Goal: Check status: Check status

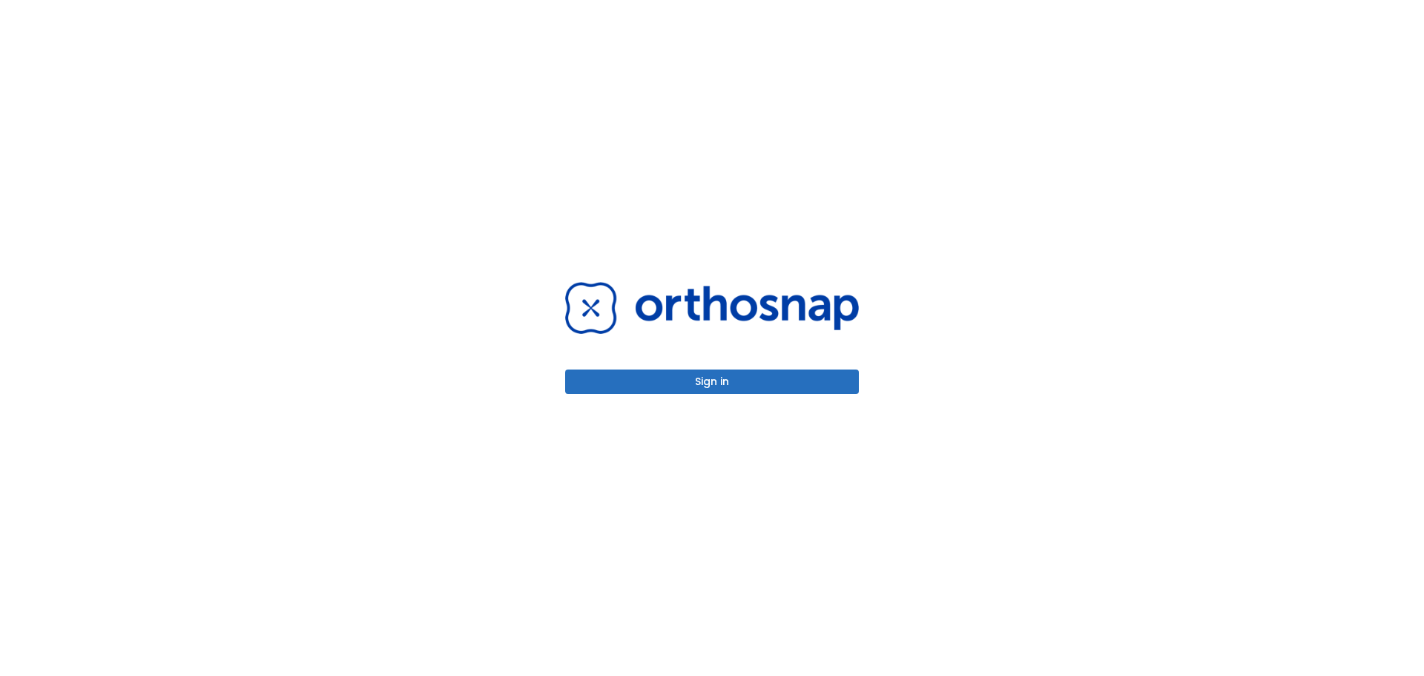
click at [785, 380] on button "Sign in" at bounding box center [712, 381] width 294 height 24
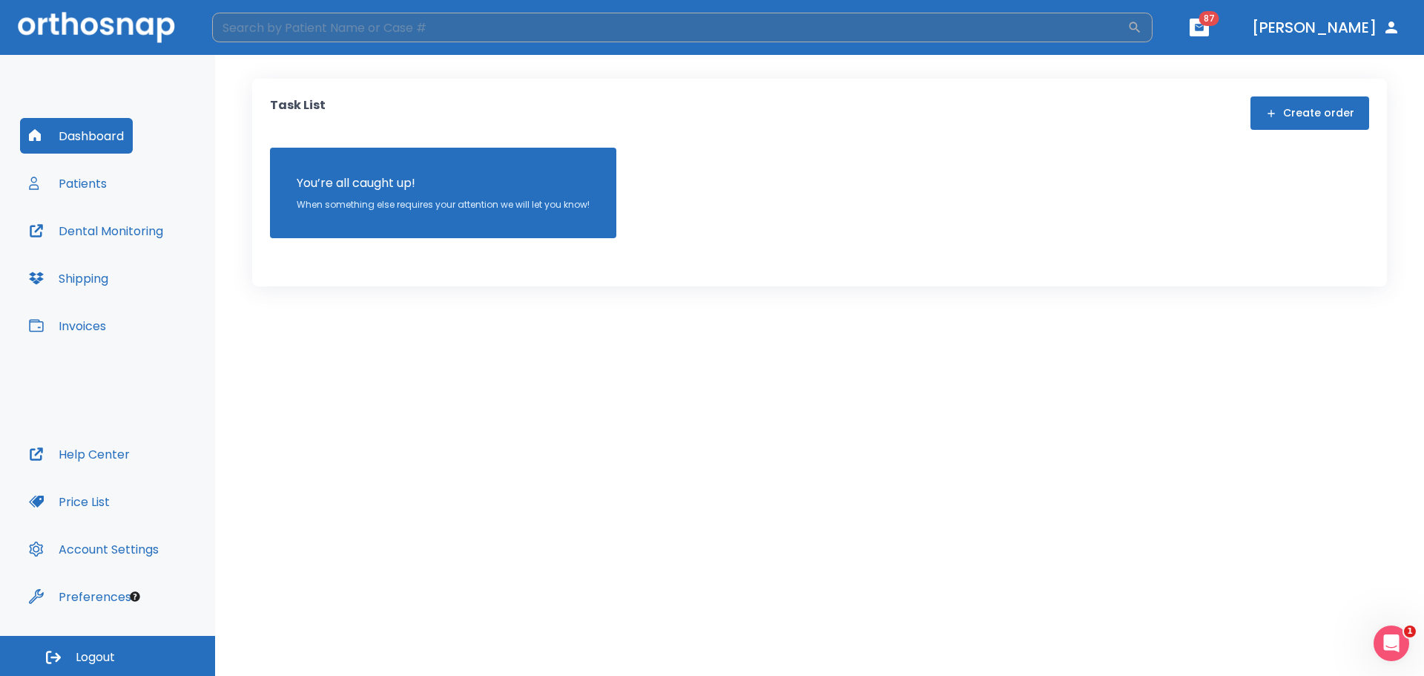
click at [599, 34] on input "search" at bounding box center [669, 28] width 915 height 30
type input "campbell"
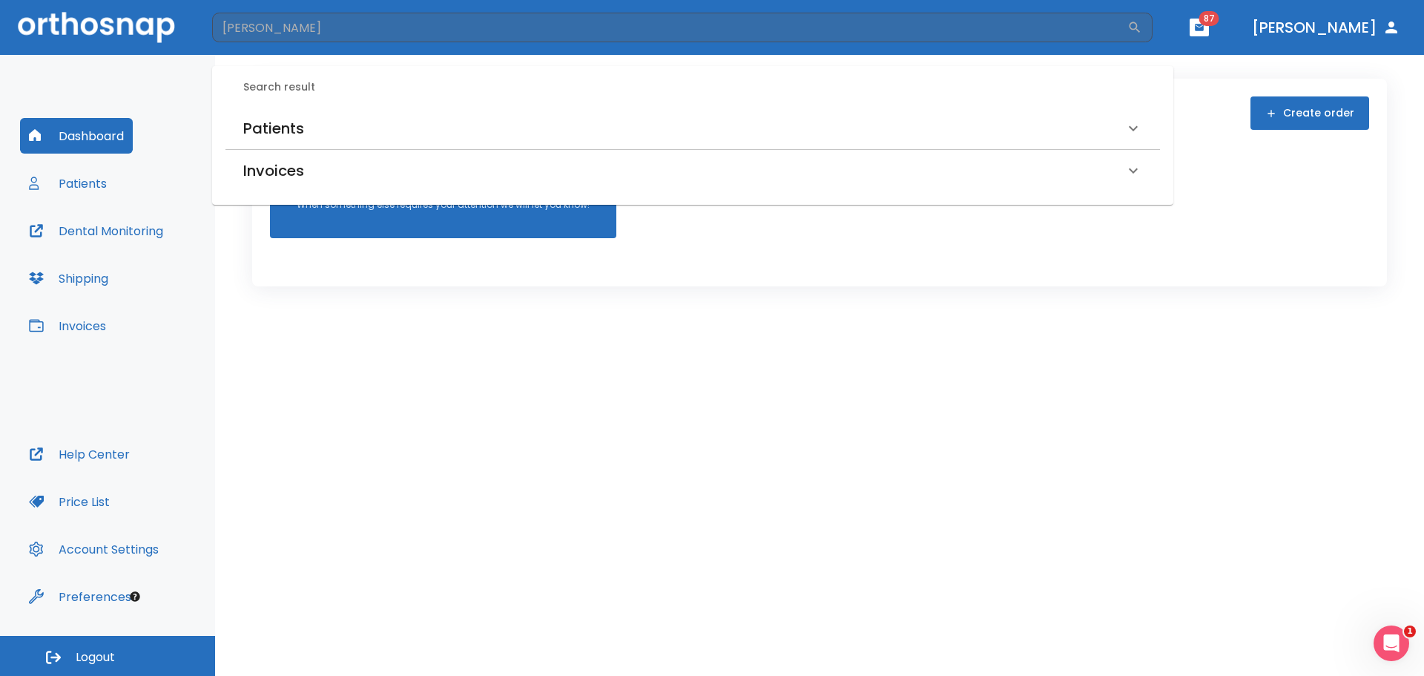
click at [651, 131] on div "Patients" at bounding box center [683, 128] width 881 height 24
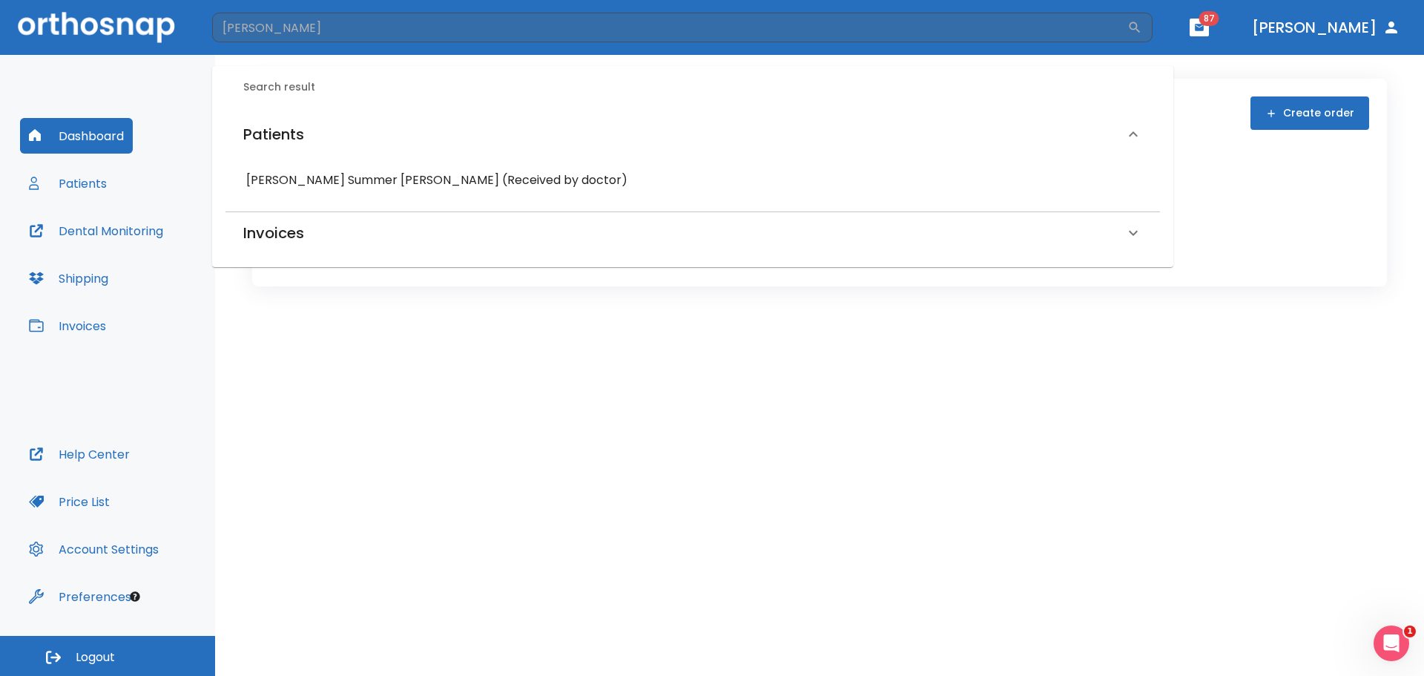
click at [601, 179] on h6 "Anne Summer Campbell (Received by doctor)" at bounding box center [692, 180] width 893 height 21
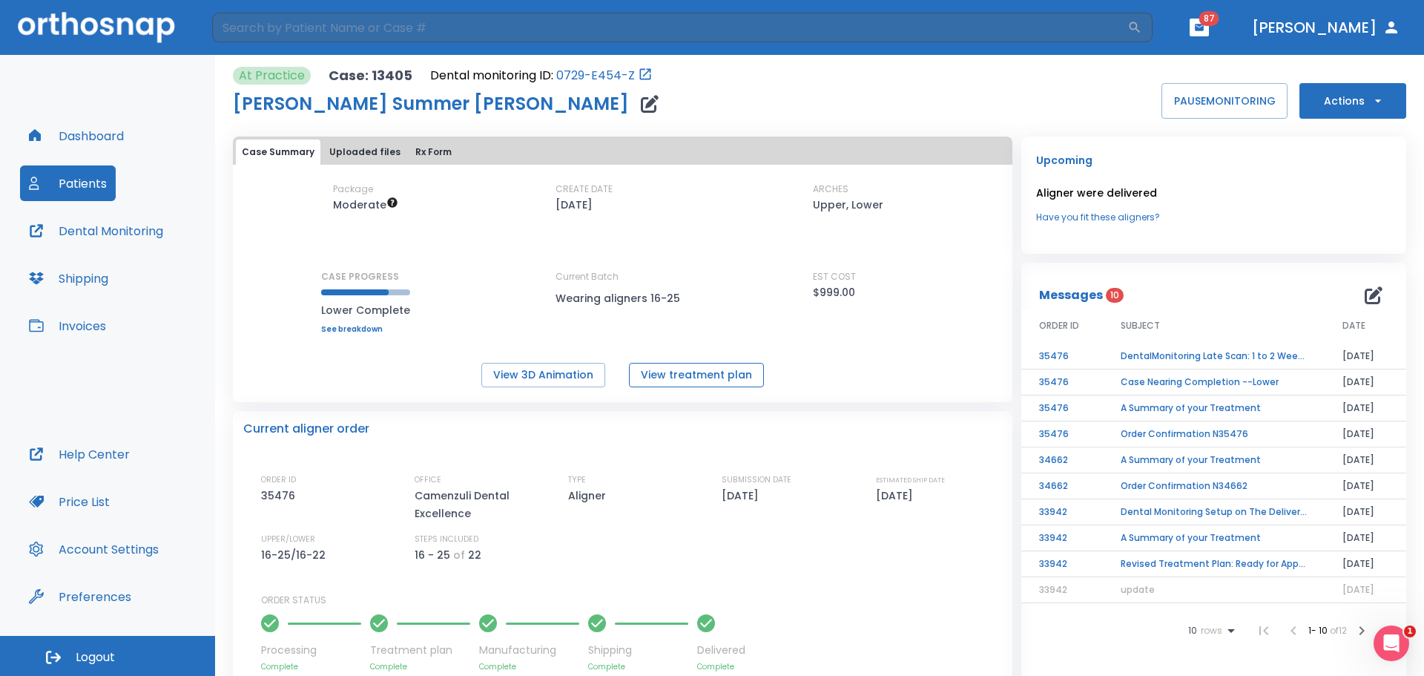
click at [662, 378] on button "View treatment plan" at bounding box center [696, 375] width 135 height 24
click at [373, 155] on button "Uploaded files" at bounding box center [364, 151] width 83 height 25
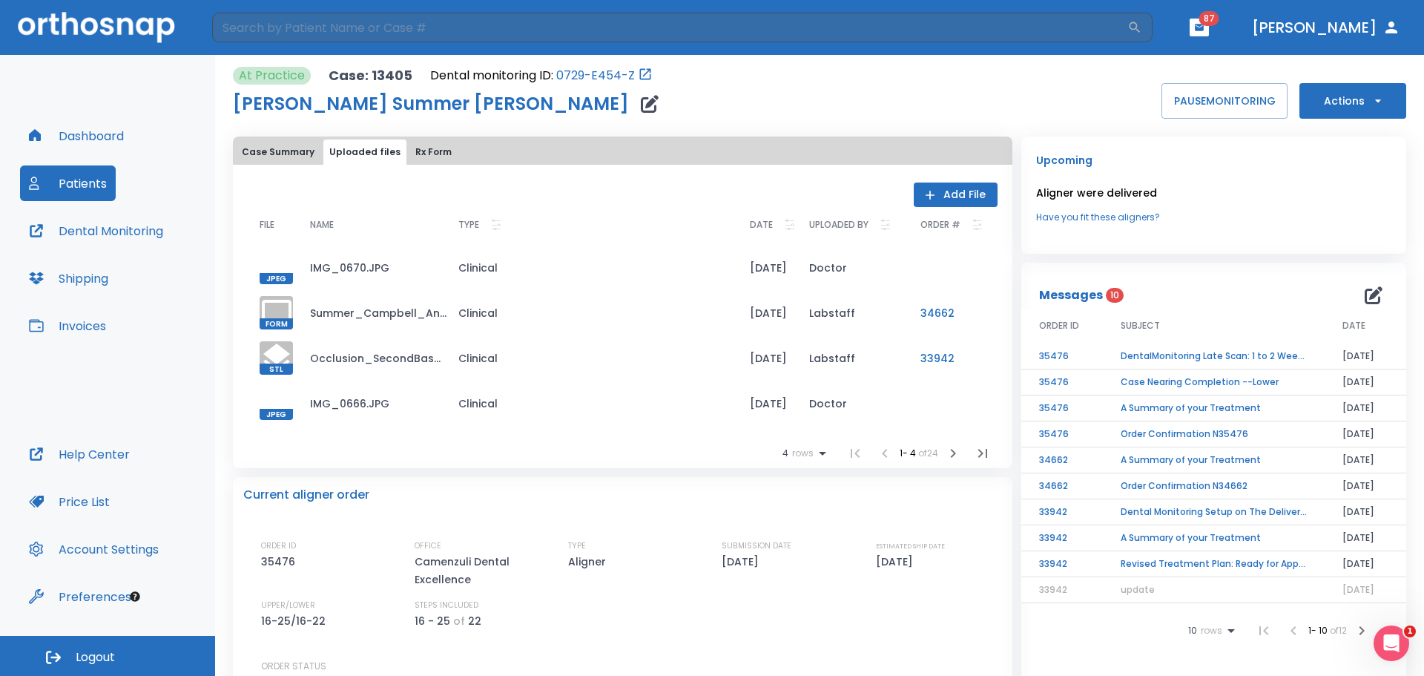
click at [298, 154] on button "Case Summary" at bounding box center [278, 151] width 85 height 25
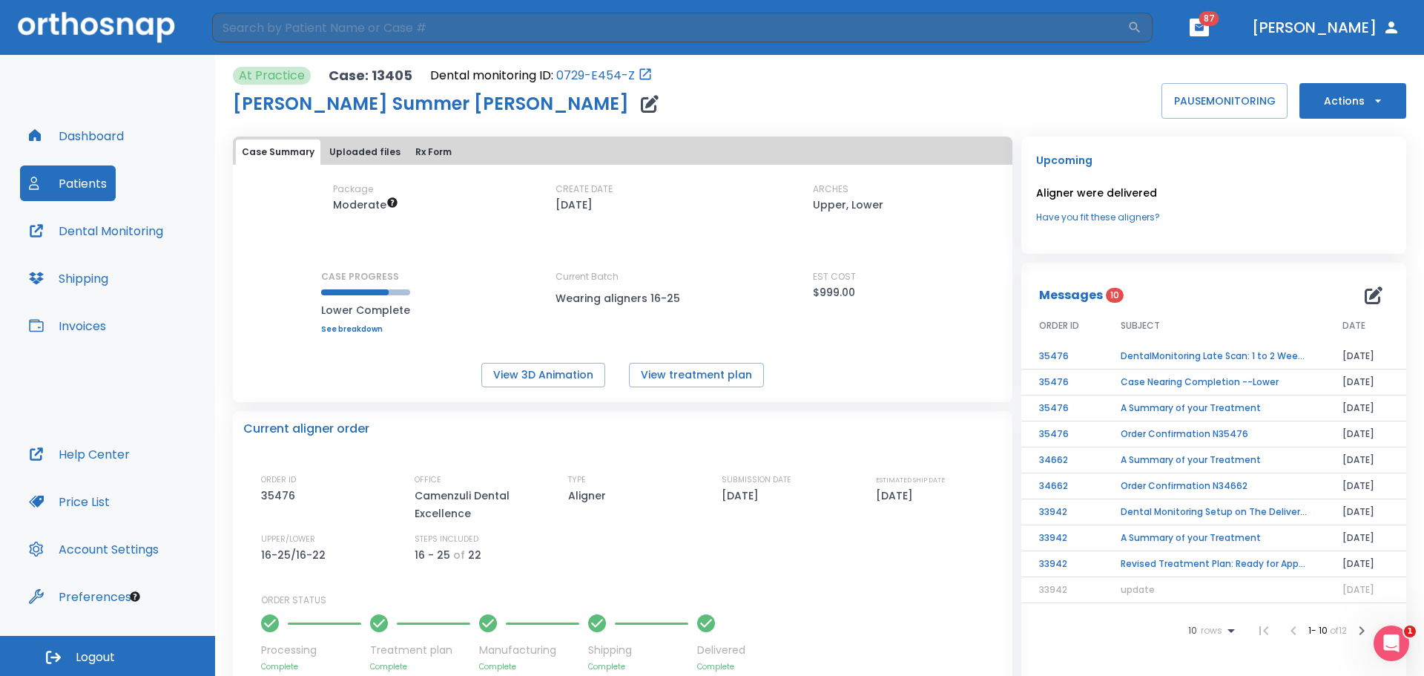
click at [429, 148] on button "Rx Form" at bounding box center [433, 151] width 48 height 25
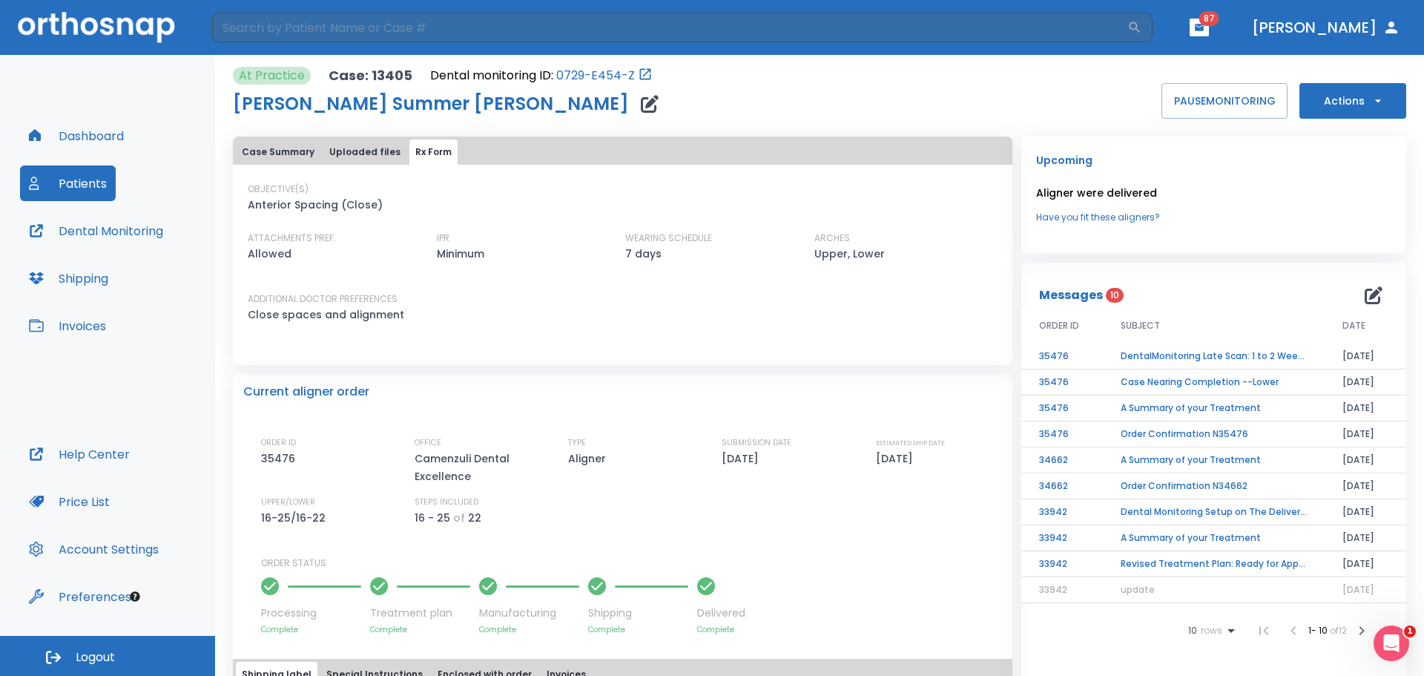
click at [148, 234] on button "Dental Monitoring" at bounding box center [96, 231] width 152 height 36
drag, startPoint x: 360, startPoint y: 148, endPoint x: 325, endPoint y: 155, distance: 35.6
click at [359, 148] on button "Uploaded files" at bounding box center [364, 151] width 83 height 25
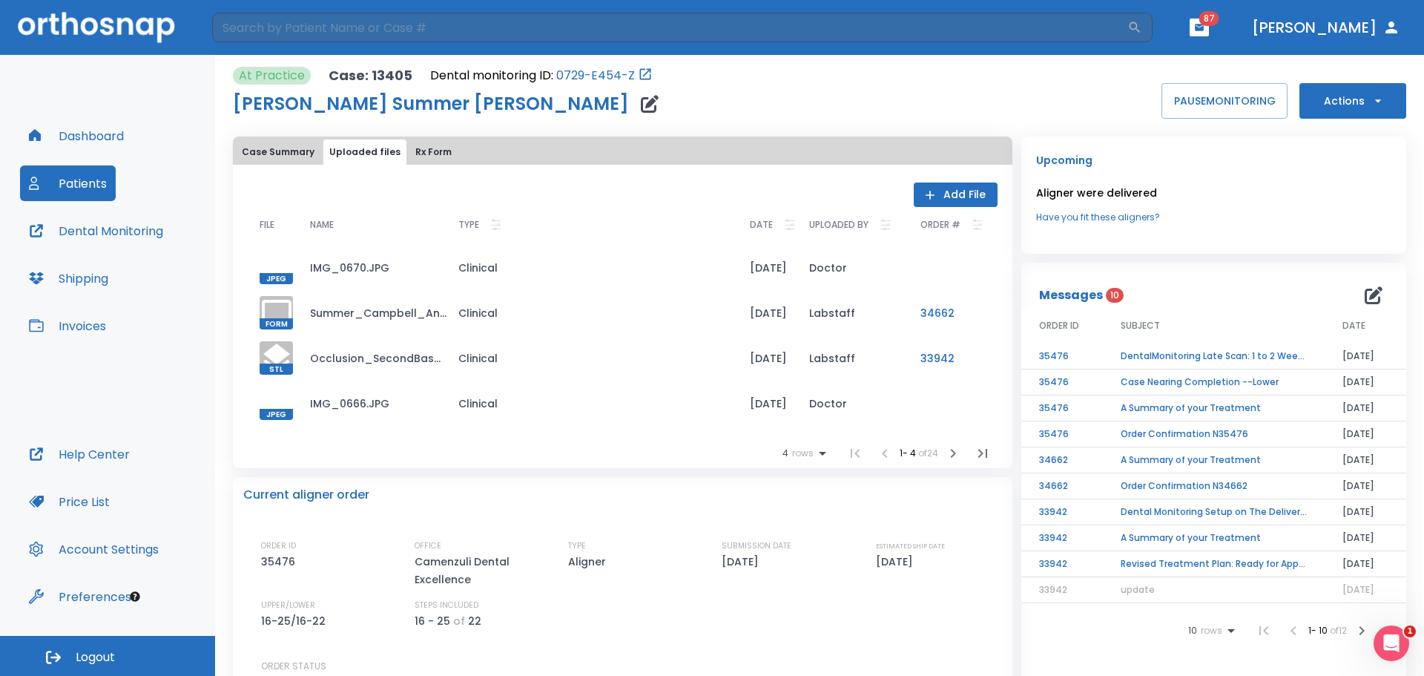
click at [277, 154] on button "Case Summary" at bounding box center [278, 151] width 85 height 25
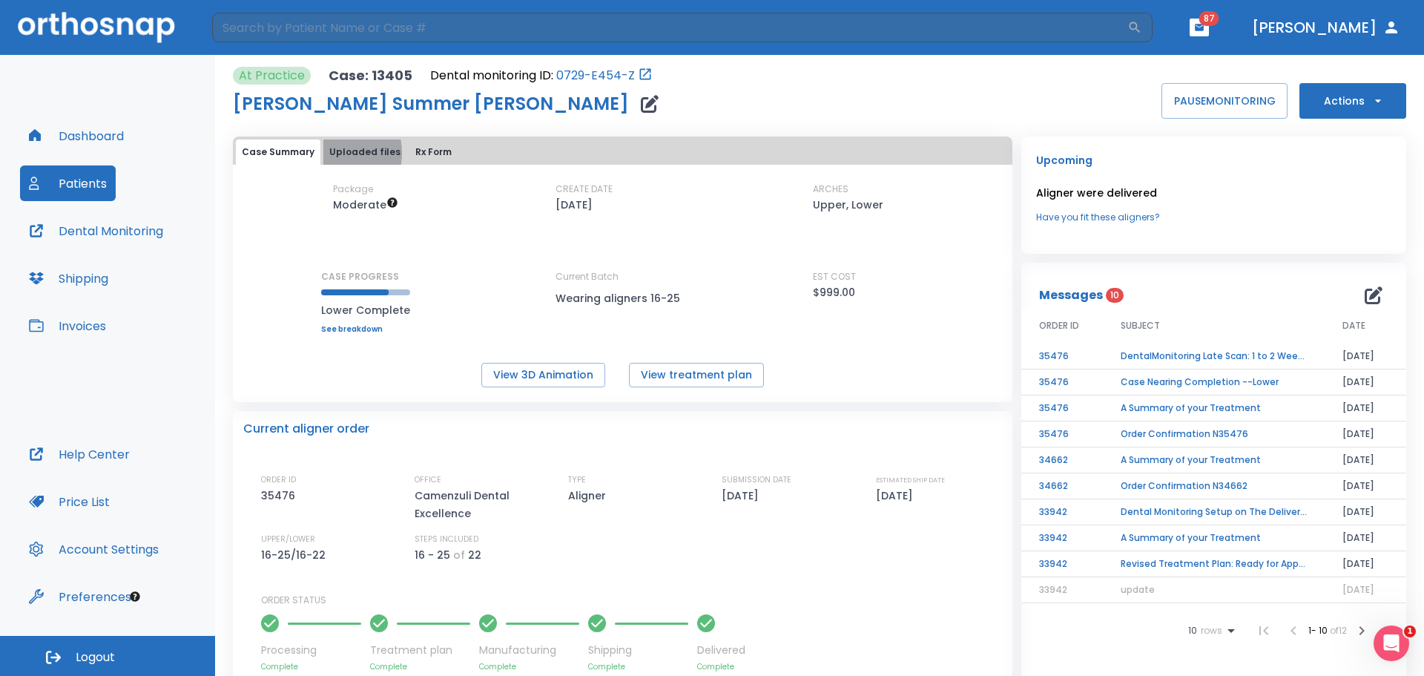
click at [327, 153] on button "Uploaded files" at bounding box center [364, 151] width 83 height 25
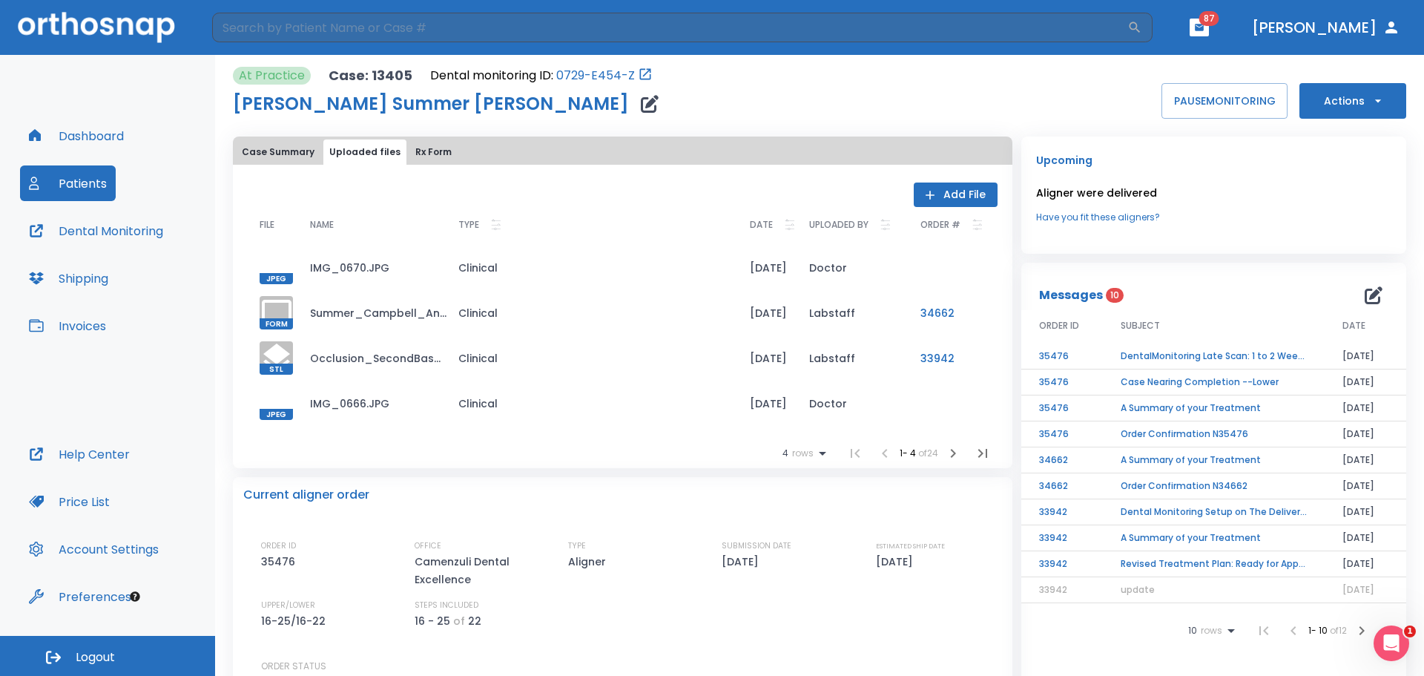
click at [1196, 358] on td "DentalMonitoring Late Scan: 1 to 2 Weeks Notification" at bounding box center [1214, 356] width 222 height 26
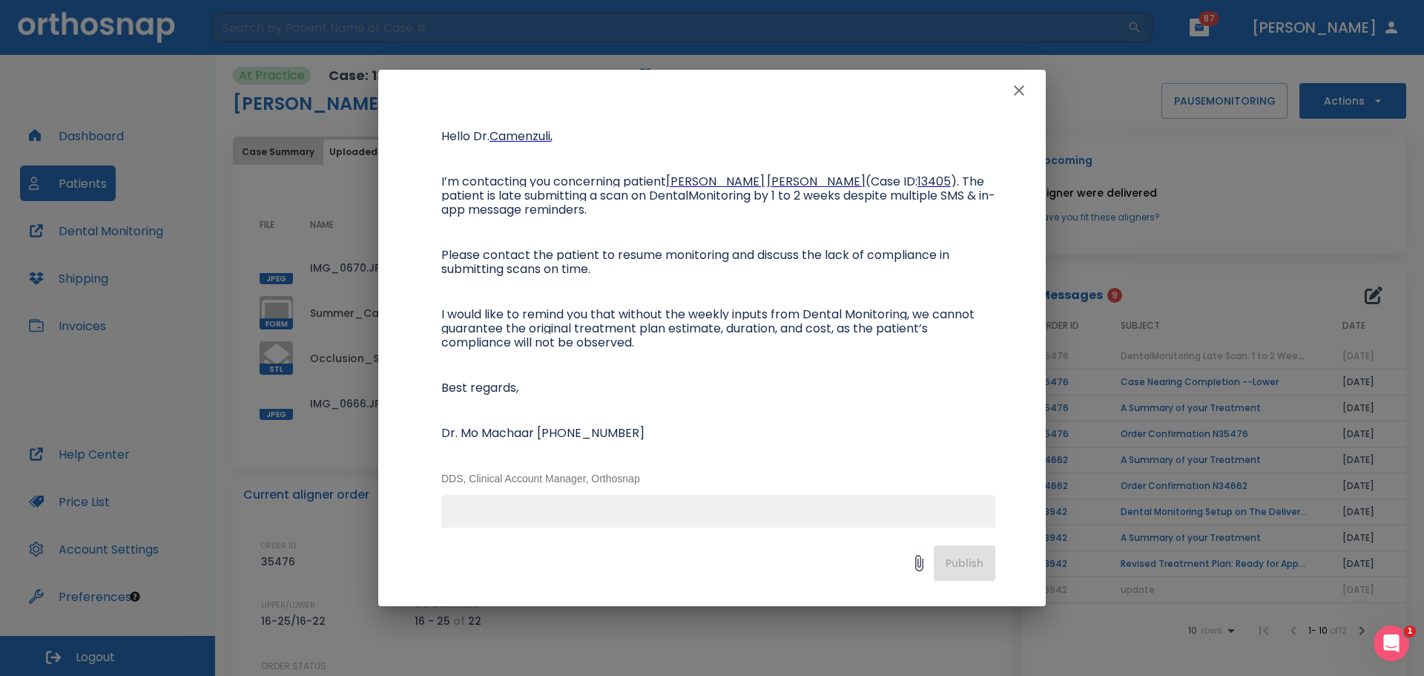
scroll to position [148, 0]
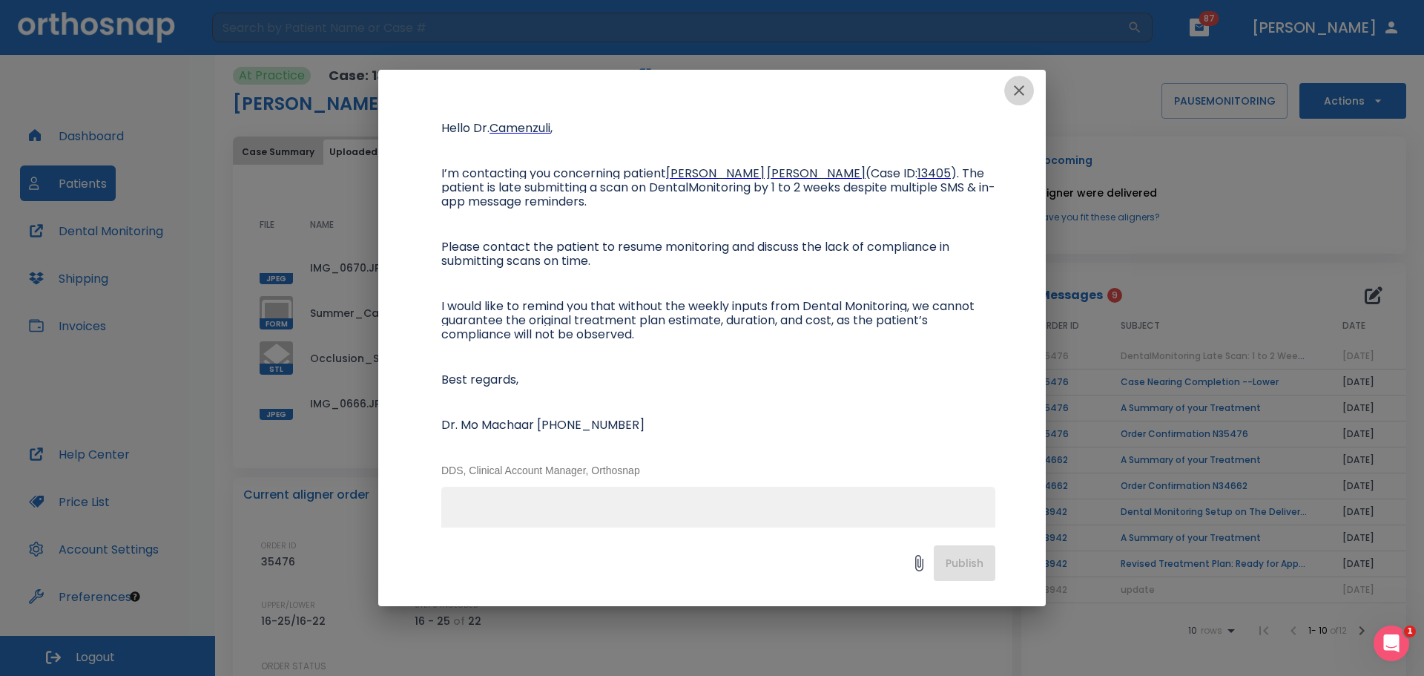
click at [1014, 99] on button "button" at bounding box center [1019, 91] width 30 height 30
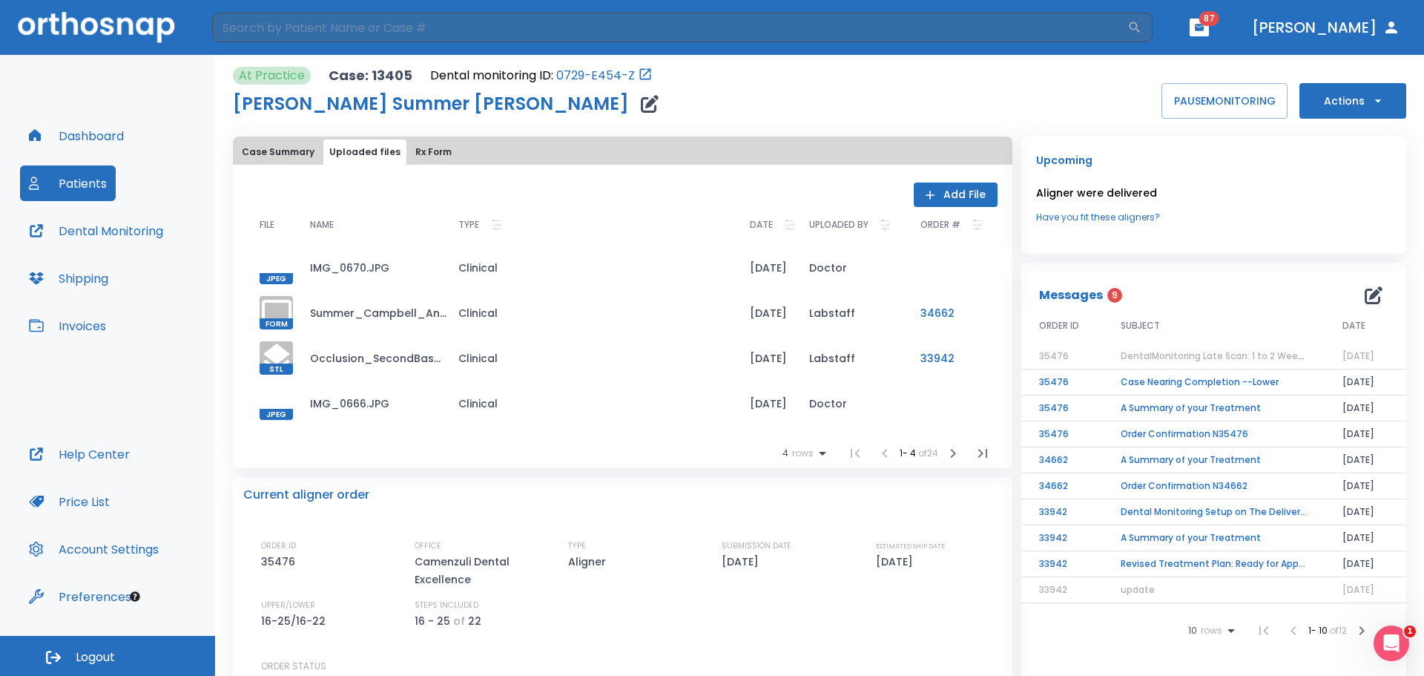
click at [1264, 386] on td "Case Nearing Completion --Lower" at bounding box center [1214, 382] width 222 height 26
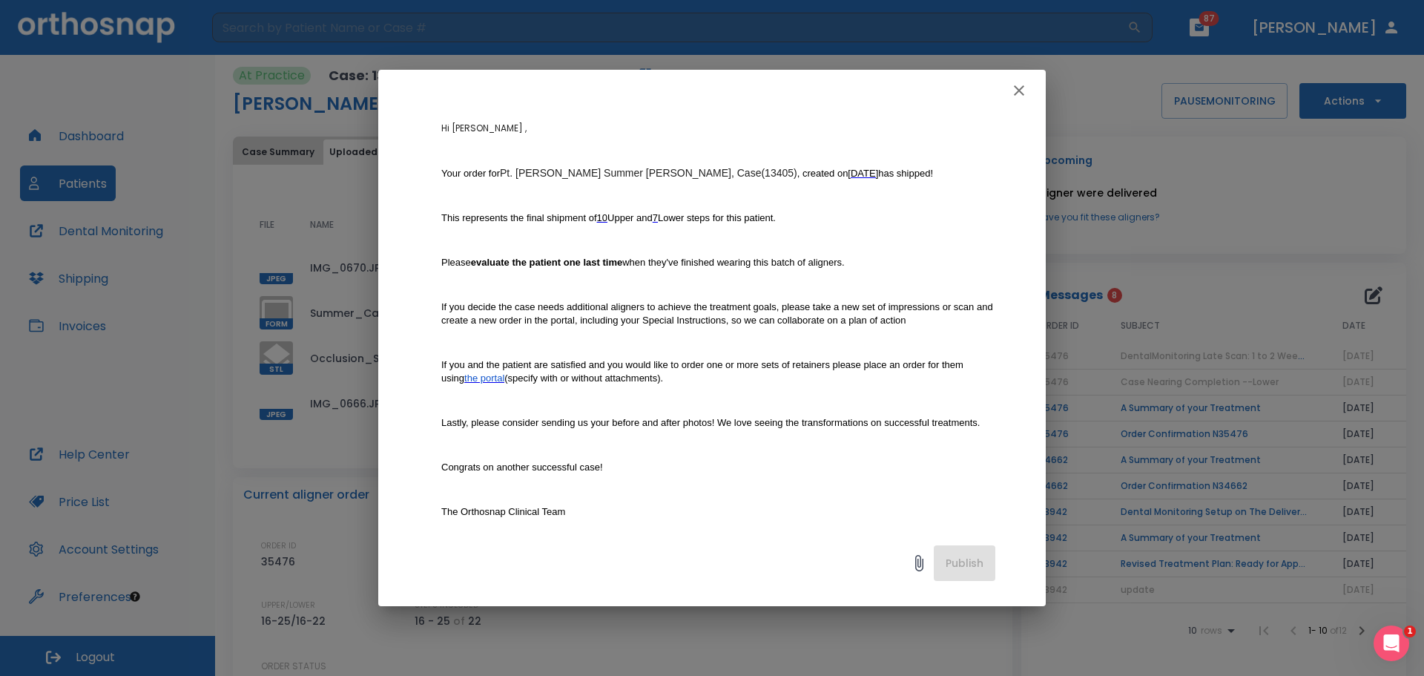
click at [1016, 95] on icon "button" at bounding box center [1019, 91] width 18 height 18
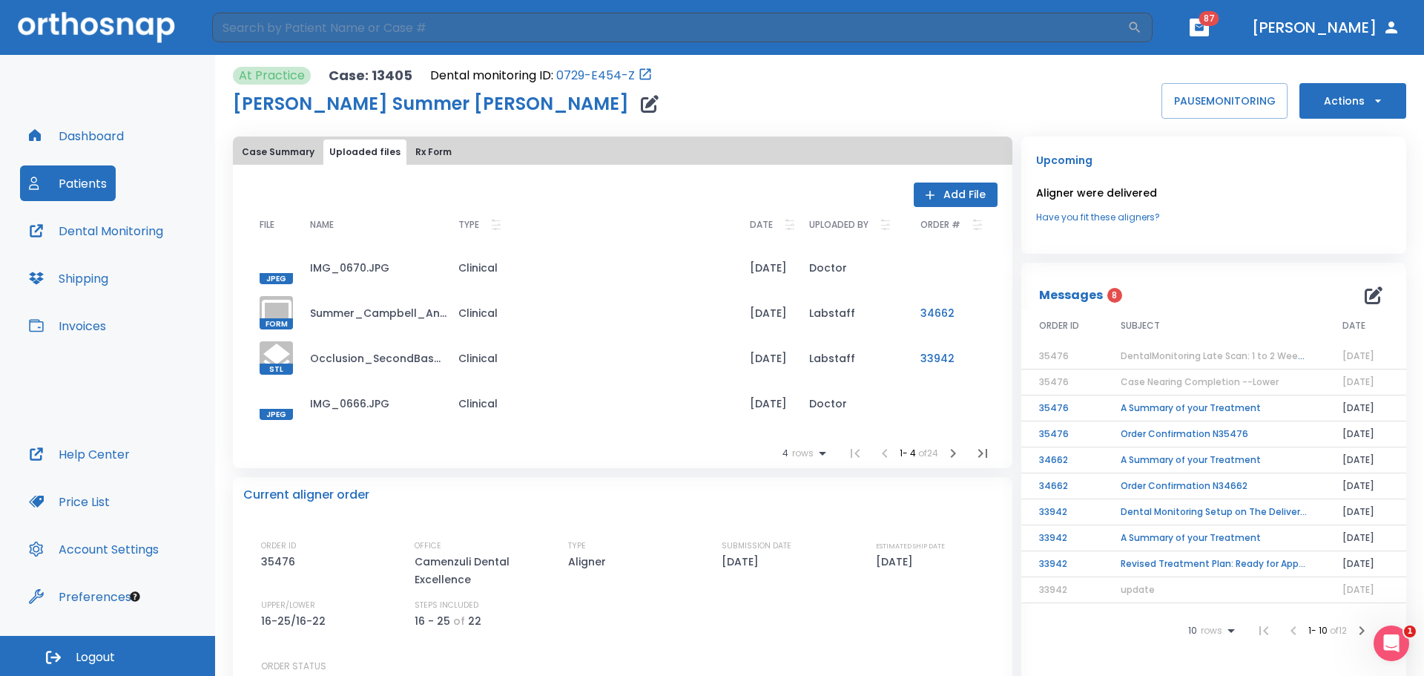
click at [1192, 406] on td "A Summary of your Treatment" at bounding box center [1214, 408] width 222 height 26
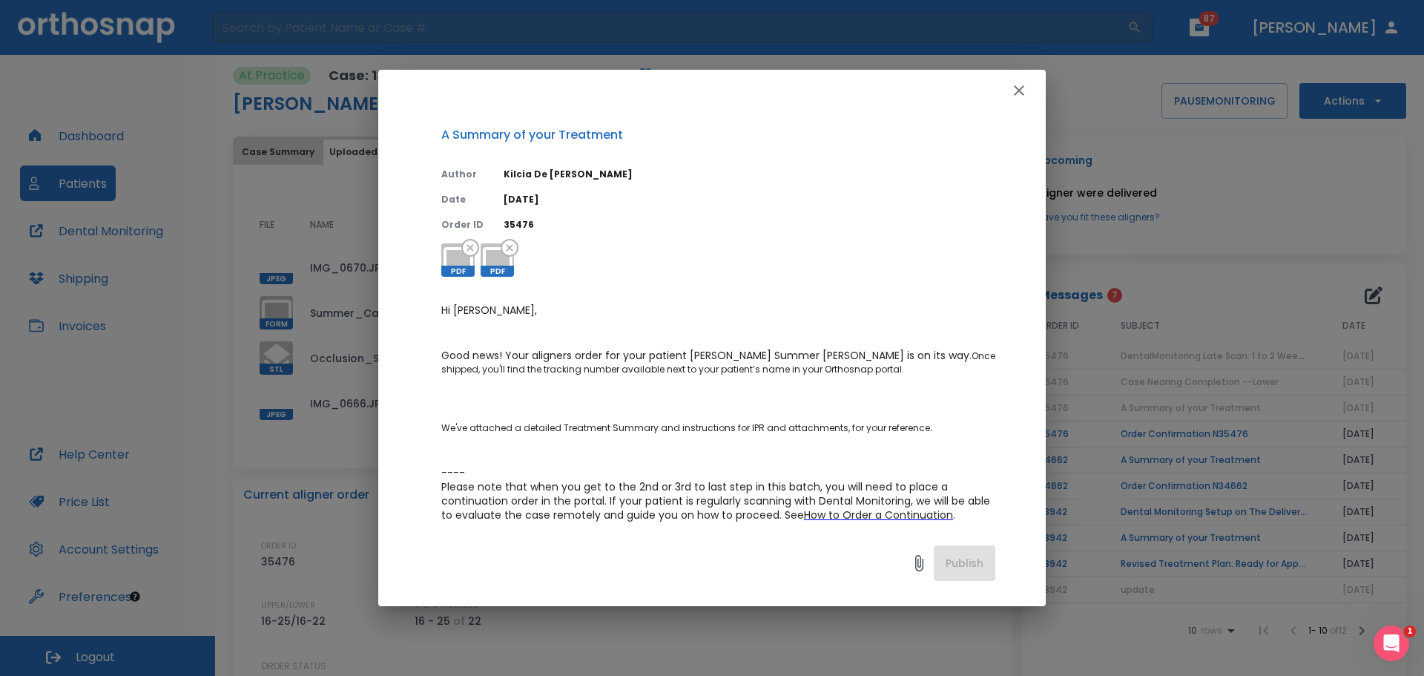
scroll to position [199, 0]
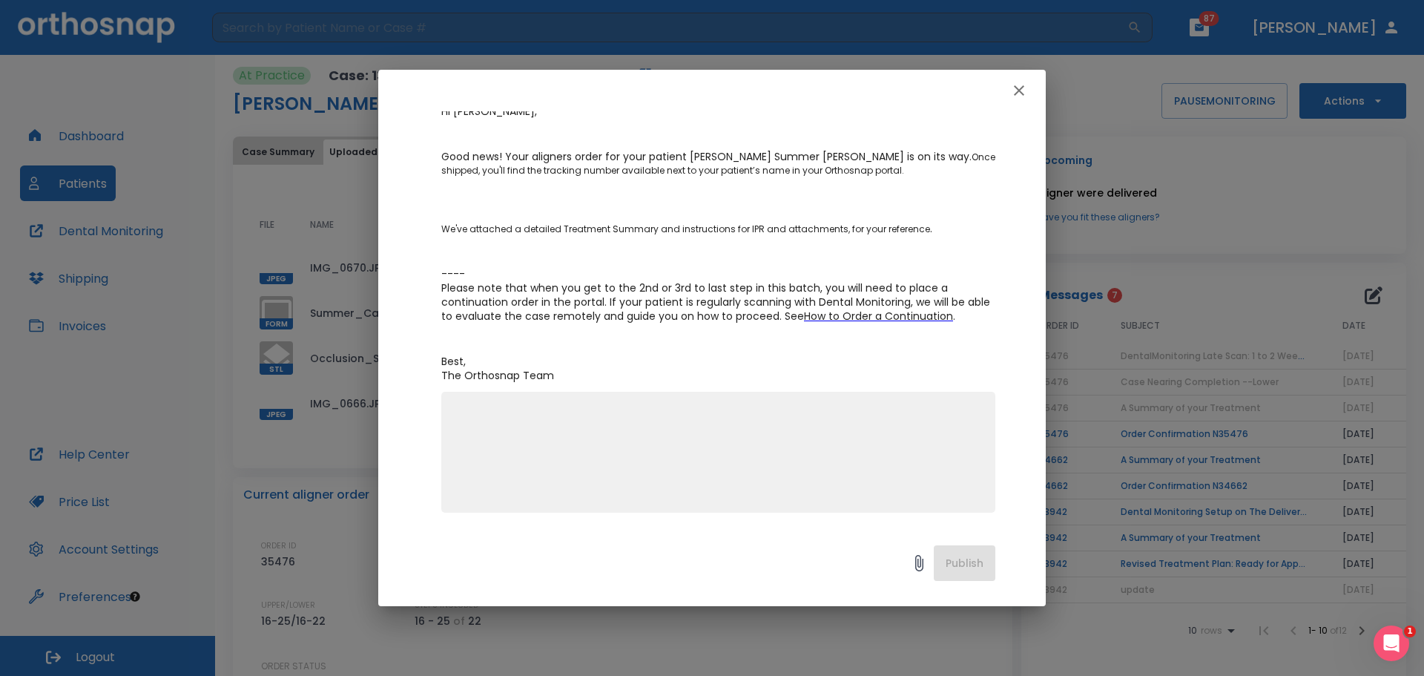
click at [1025, 81] on button "button" at bounding box center [1019, 91] width 30 height 30
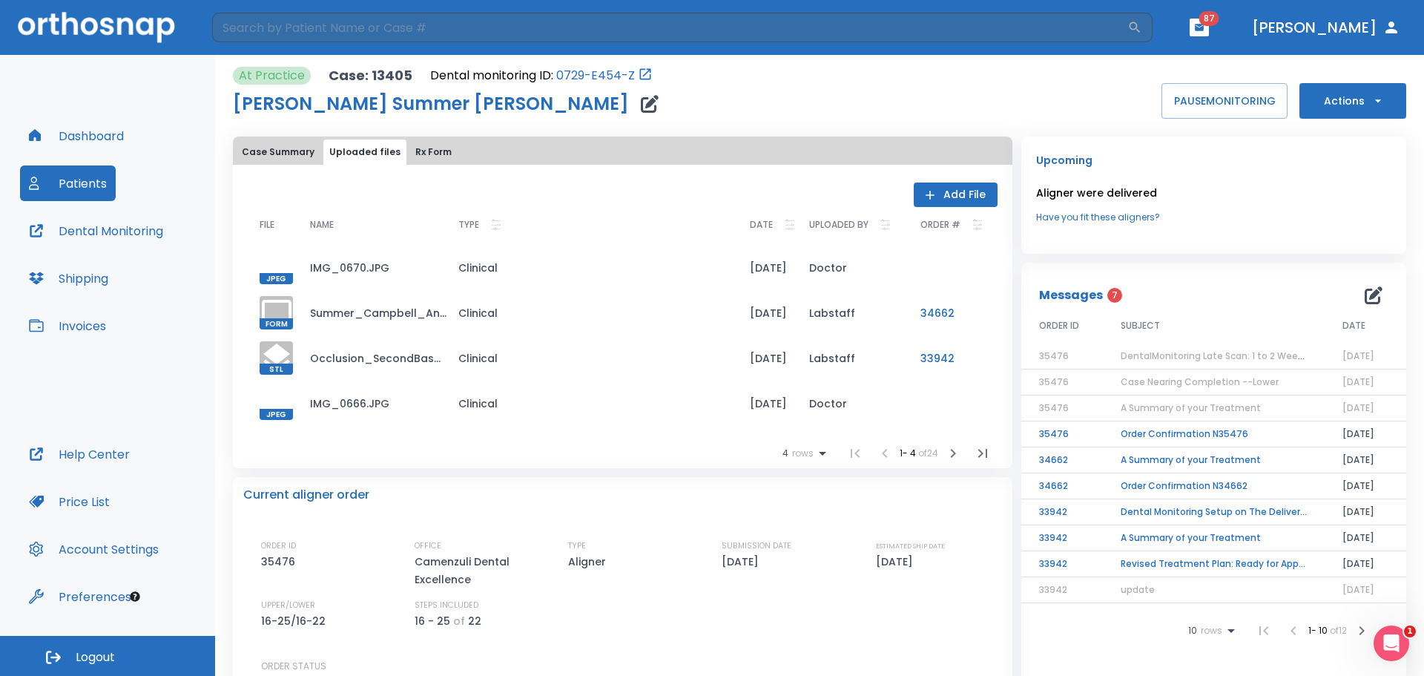
click at [1222, 412] on span "A Summary of your Treatment" at bounding box center [1191, 407] width 140 height 13
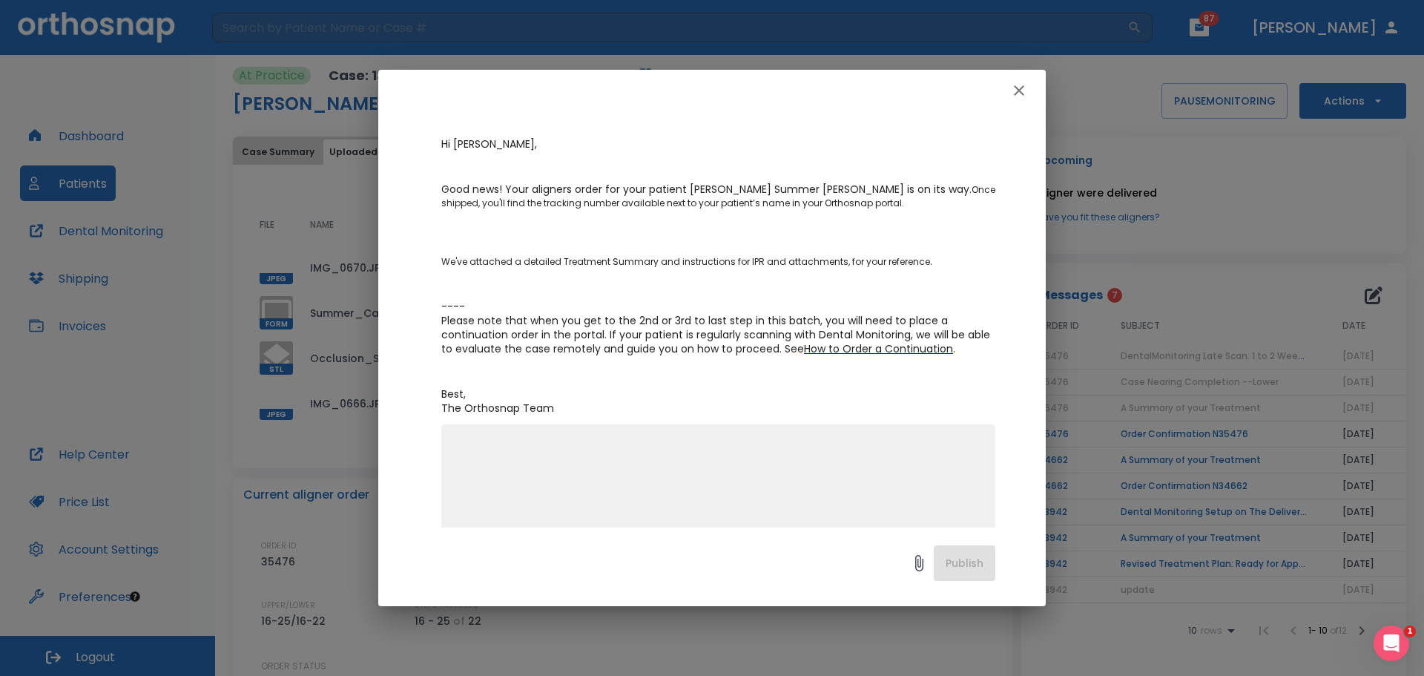
scroll to position [170, 0]
click at [1030, 90] on button "button" at bounding box center [1019, 91] width 30 height 30
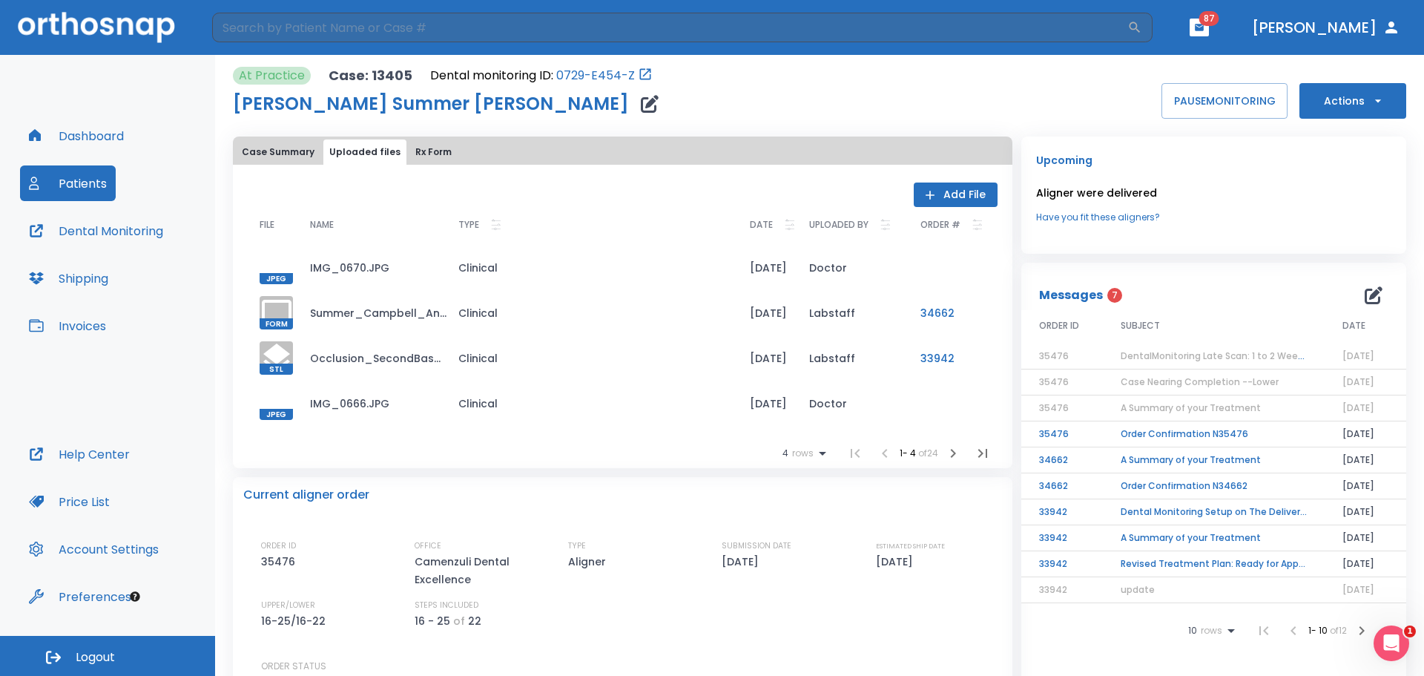
click at [1165, 381] on span "Case Nearing Completion --Lower" at bounding box center [1200, 381] width 158 height 13
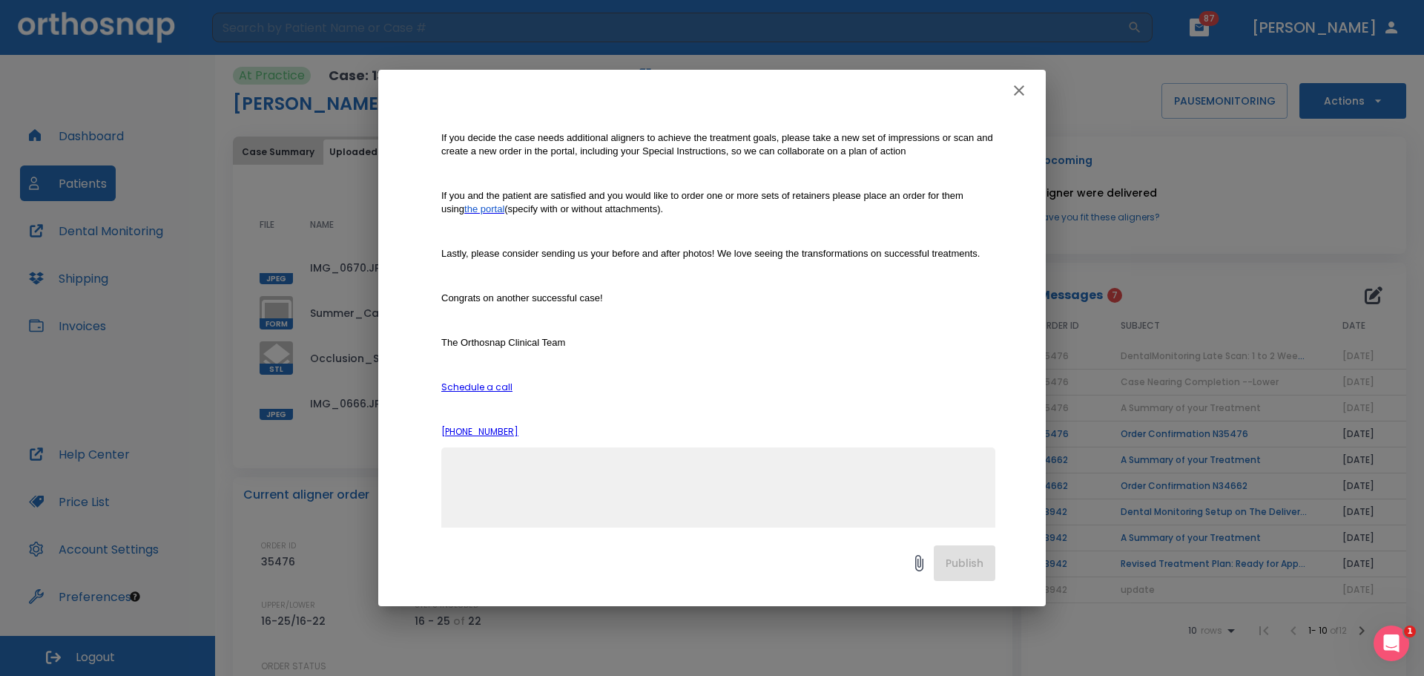
scroll to position [0, 0]
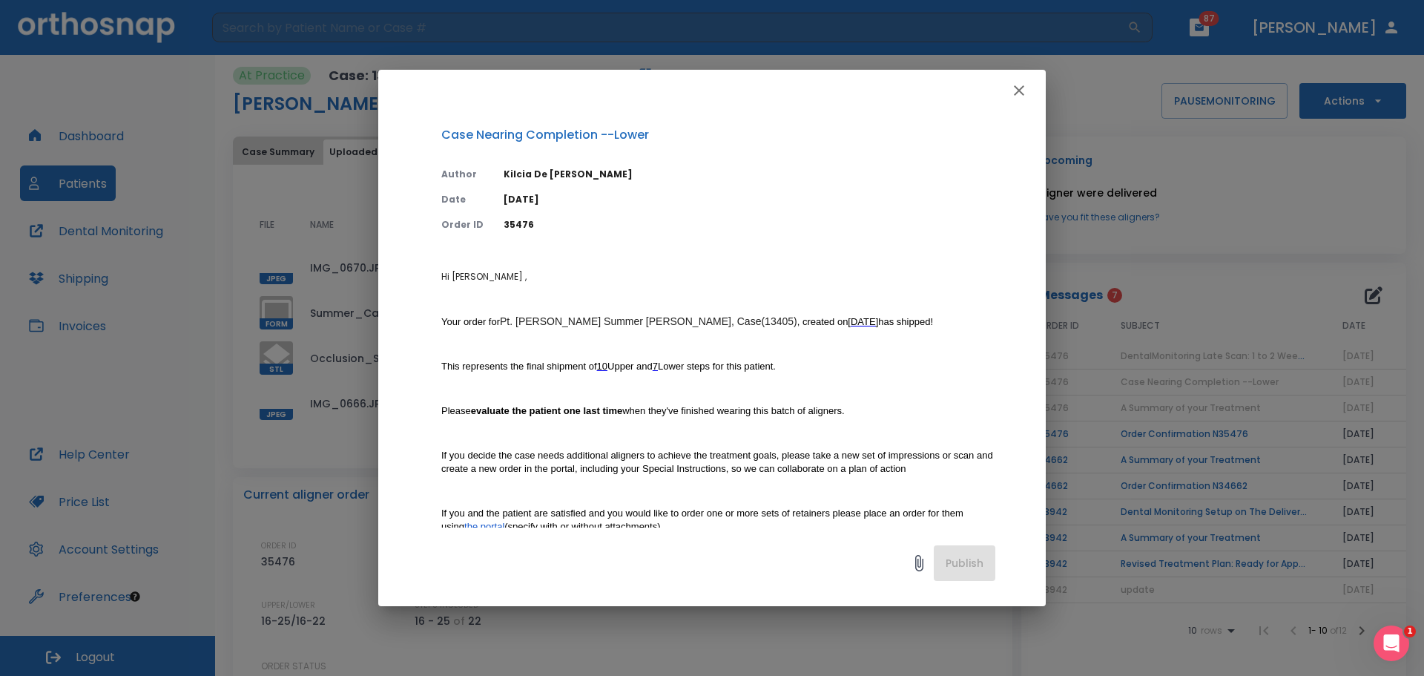
click at [1388, 639] on icon "Open Intercom Messenger" at bounding box center [1392, 643] width 24 height 24
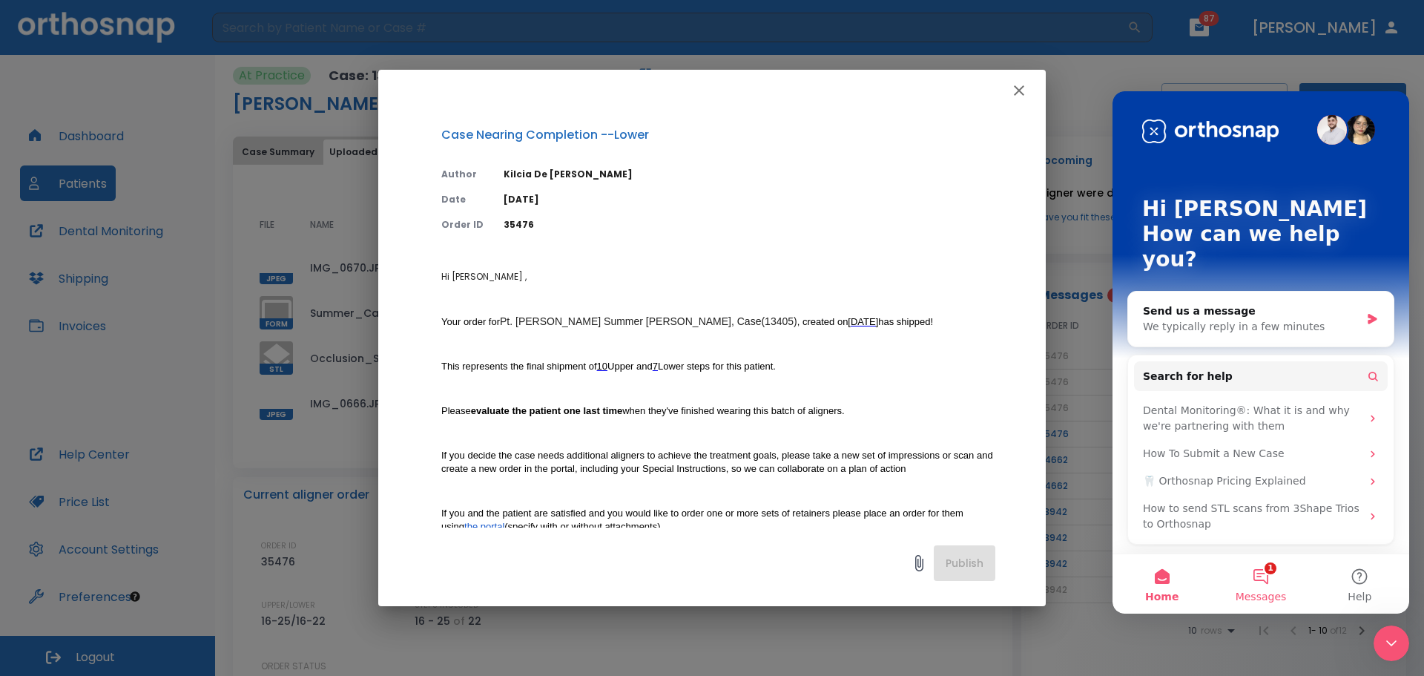
click at [1265, 588] on button "1 Messages" at bounding box center [1260, 583] width 99 height 59
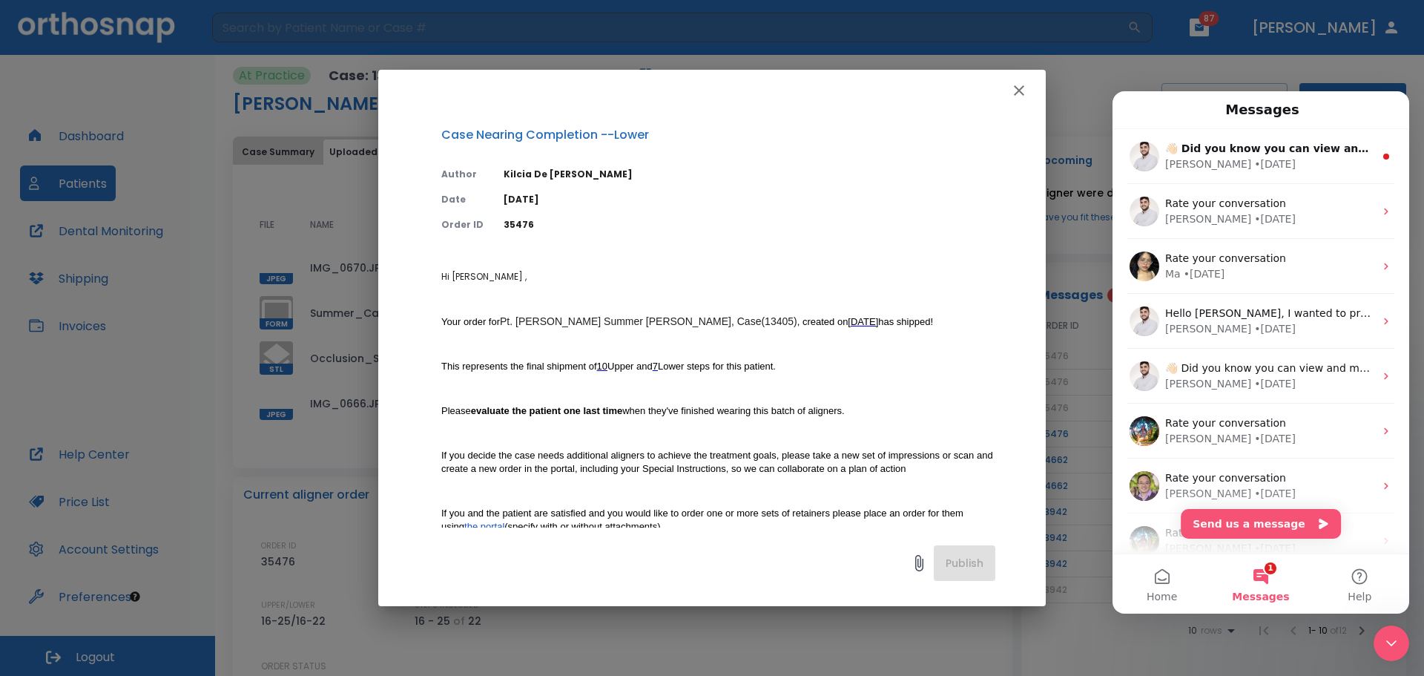
click at [1072, 357] on div "Case Nearing Completion --Lower Author Kilcia De Jesus Date 06/20/25 Order ID 3…" at bounding box center [712, 338] width 1424 height 676
click at [1094, 73] on div "Case Nearing Completion --Lower Author Kilcia De Jesus Date 06/20/25 Order ID 3…" at bounding box center [712, 338] width 1424 height 676
click at [1379, 75] on div "Case Nearing Completion --Lower Author Kilcia De Jesus Date 06/20/25 Order ID 3…" at bounding box center [712, 338] width 1424 height 676
click at [1395, 641] on icon "Close Intercom Messenger" at bounding box center [1392, 643] width 18 height 18
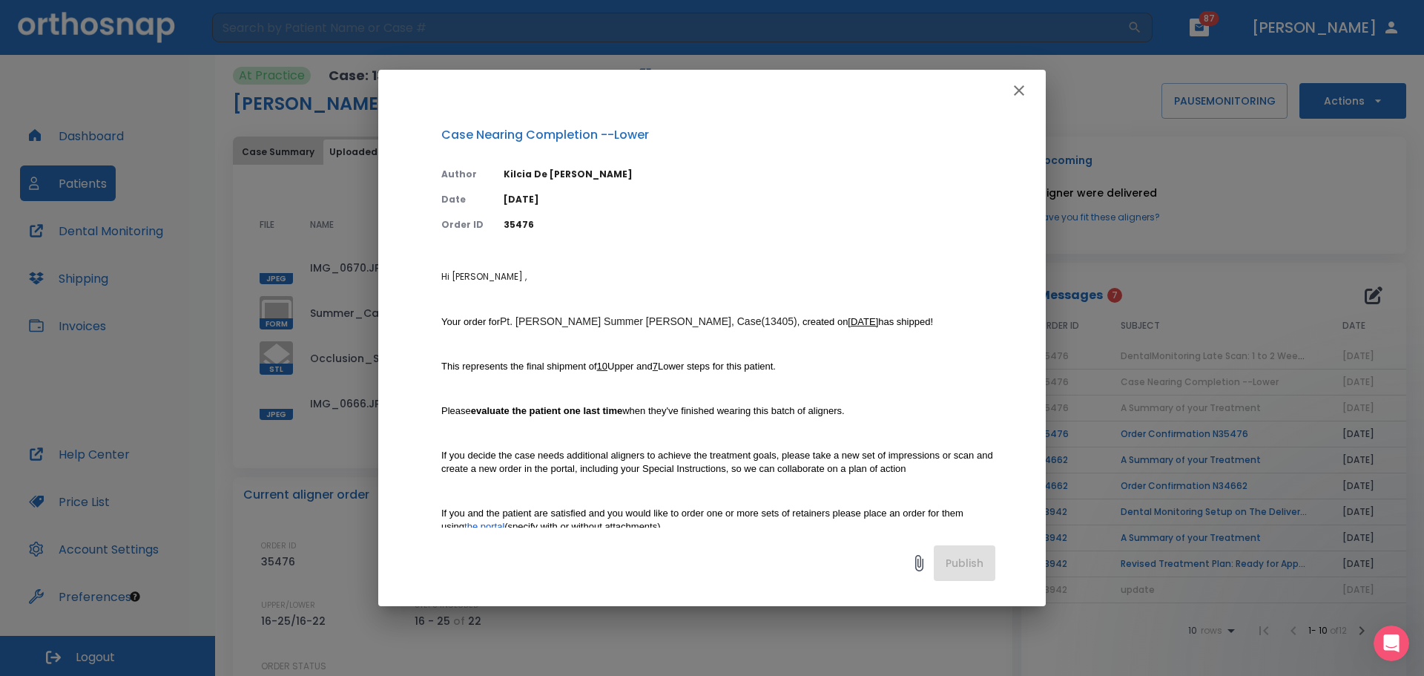
click at [1015, 99] on button "button" at bounding box center [1019, 91] width 30 height 30
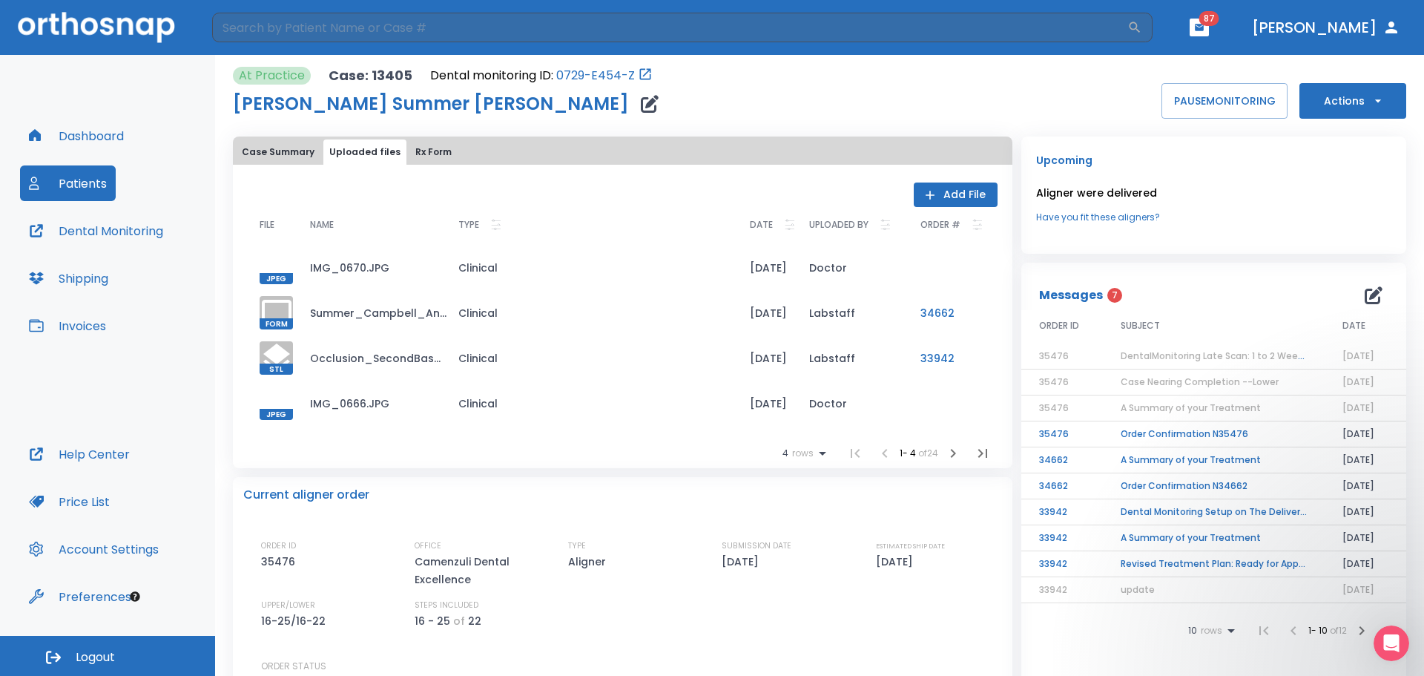
click at [1143, 392] on td "Case Nearing Completion --Lower" at bounding box center [1214, 382] width 222 height 26
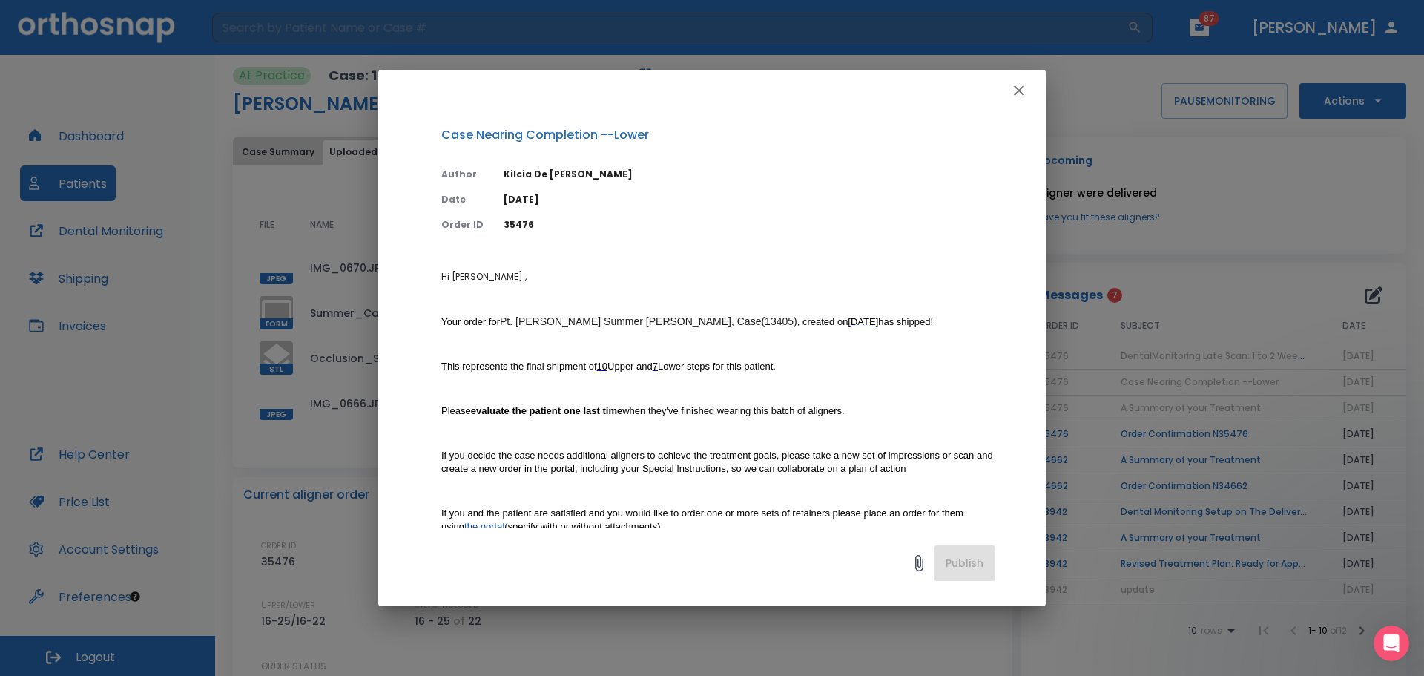
click at [608, 366] on span "10" at bounding box center [602, 365] width 10 height 11
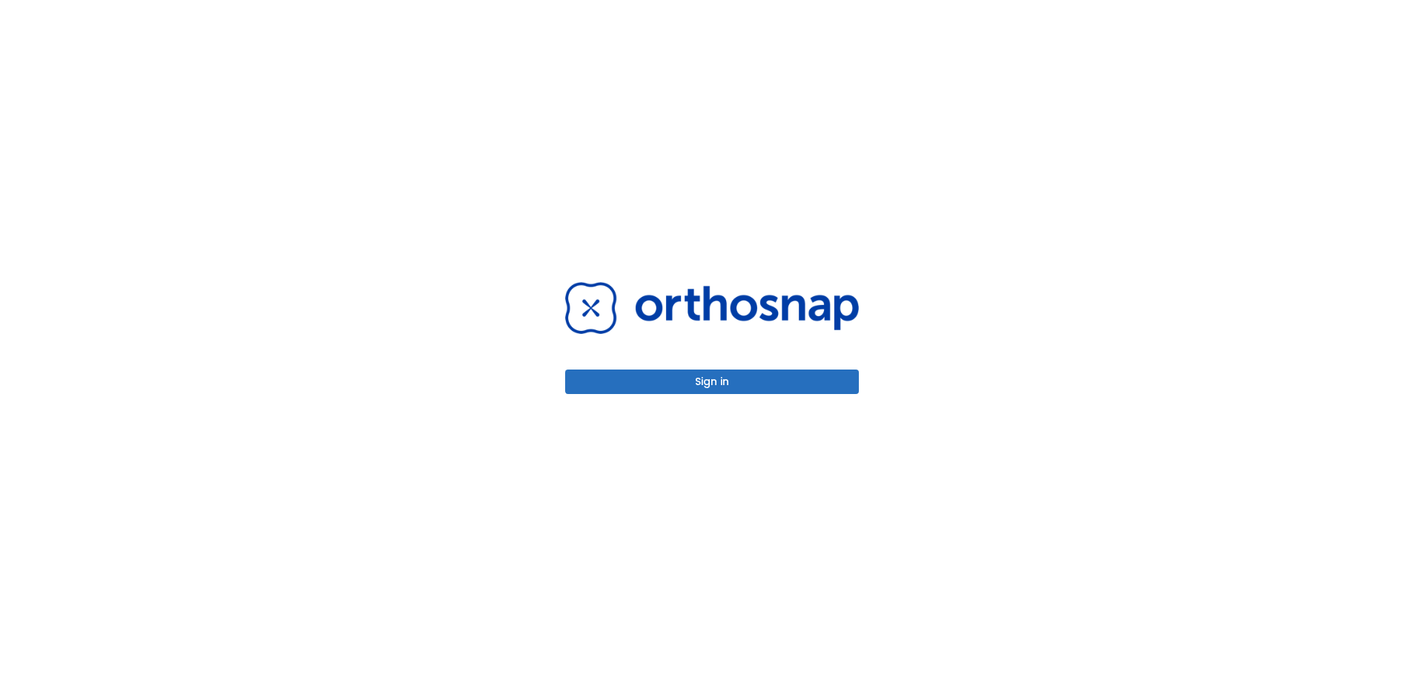
click at [781, 375] on button "Sign in" at bounding box center [712, 381] width 294 height 24
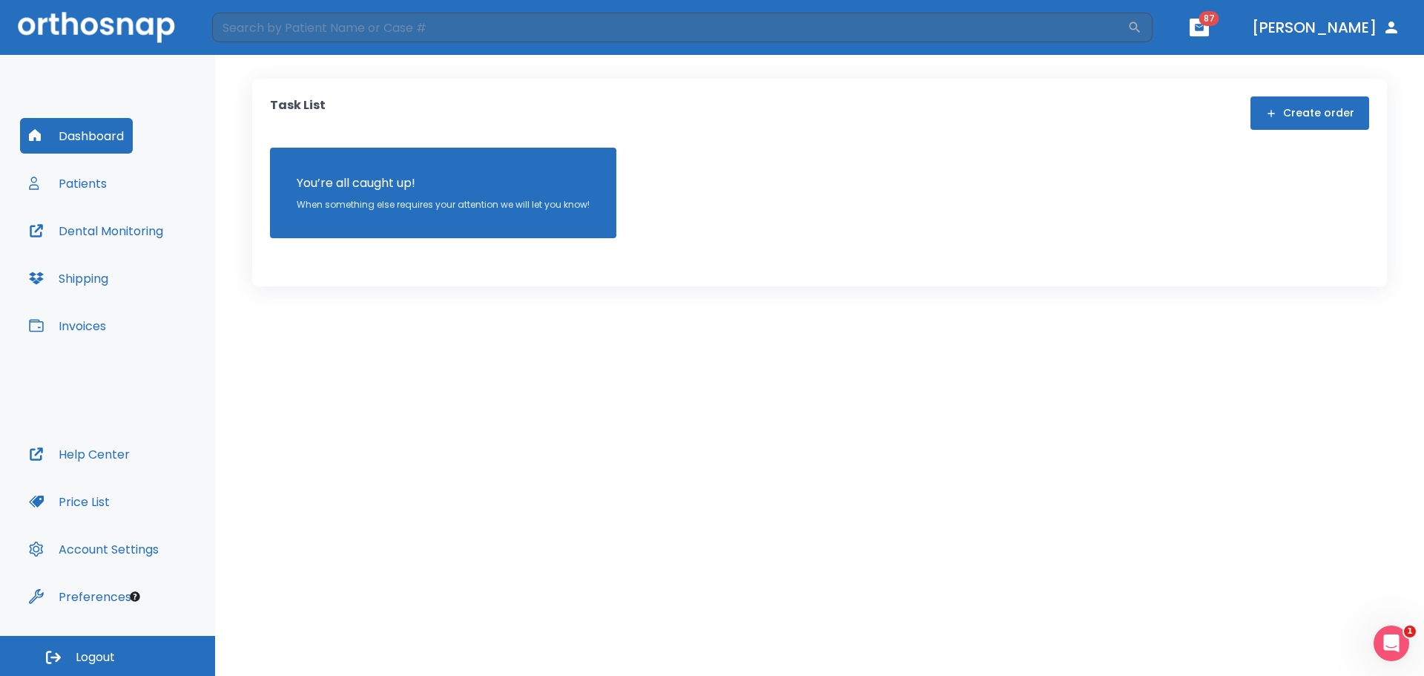
click at [73, 185] on button "Patients" at bounding box center [68, 183] width 96 height 36
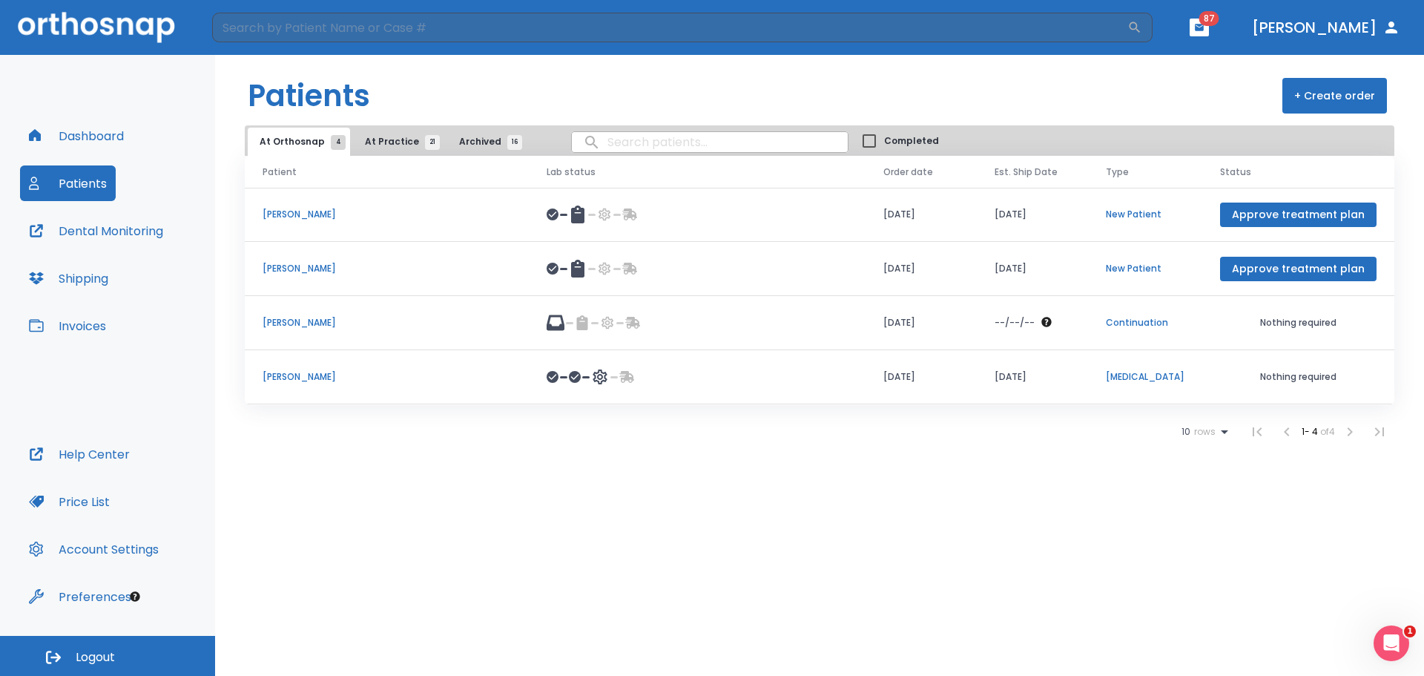
click at [398, 142] on span "At Practice 21" at bounding box center [399, 141] width 68 height 13
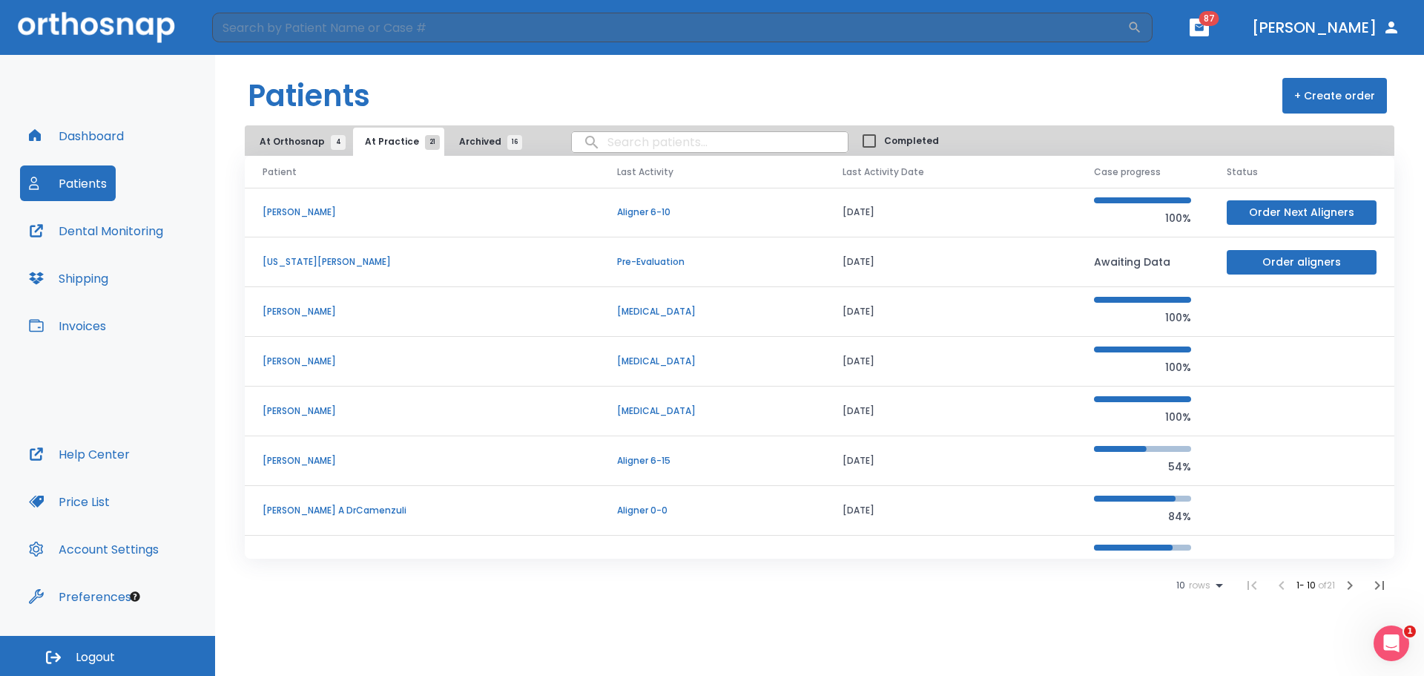
scroll to position [149, 0]
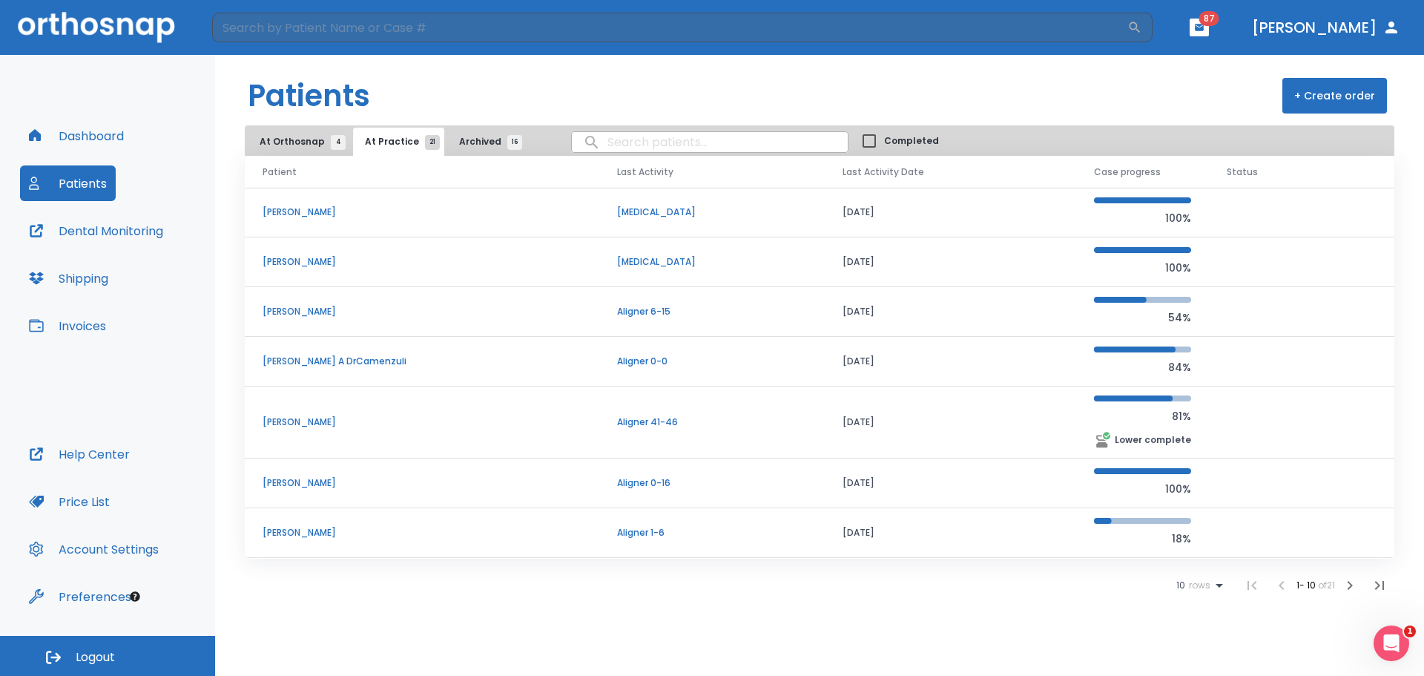
click at [1196, 582] on span "rows" at bounding box center [1197, 585] width 25 height 10
click at [1197, 648] on li "100" at bounding box center [1192, 639] width 39 height 37
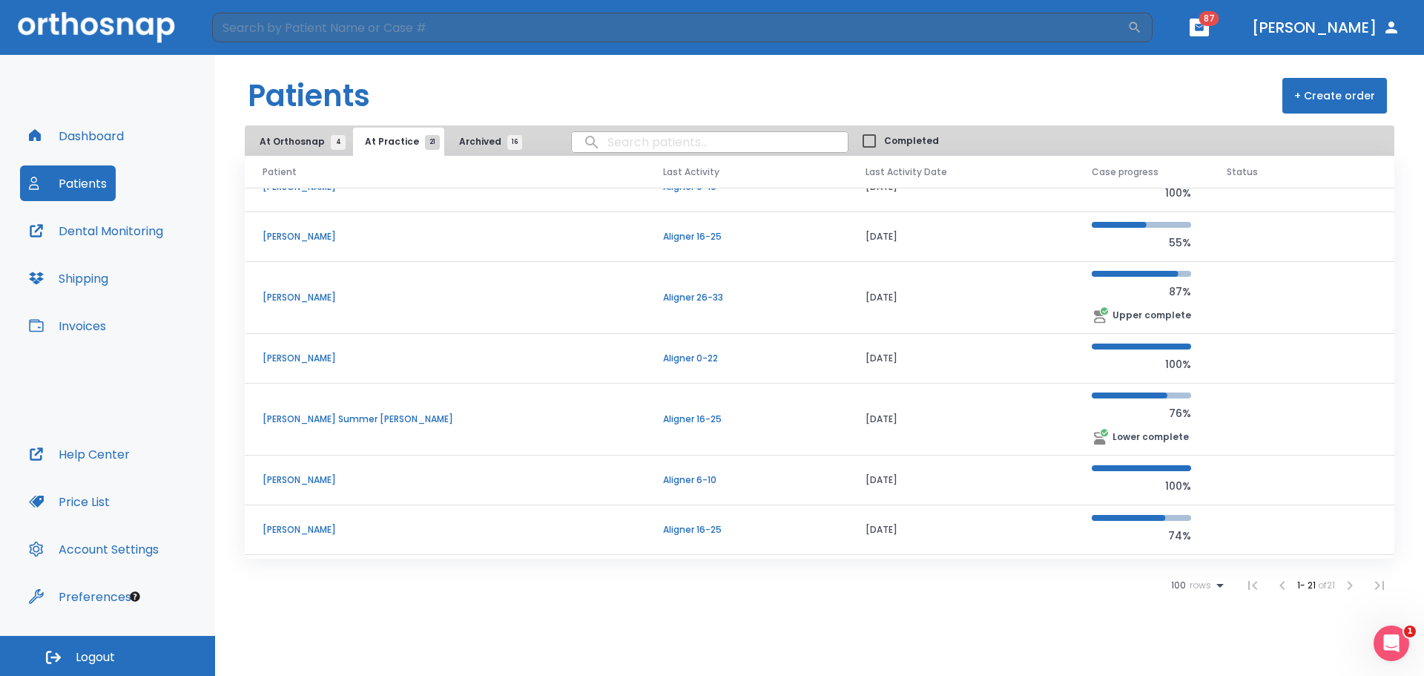
scroll to position [446, 0]
click at [379, 424] on p "[PERSON_NAME] Summer [PERSON_NAME]" at bounding box center [445, 418] width 365 height 13
